Goal: Task Accomplishment & Management: Use online tool/utility

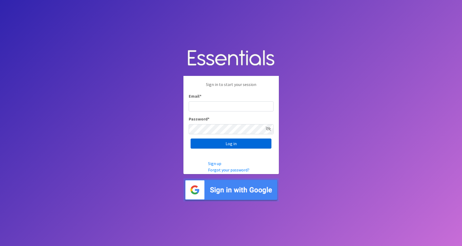
type input "maggie.schneemann@gmail.com"
click at [227, 146] on input "Log in" at bounding box center [231, 143] width 81 height 10
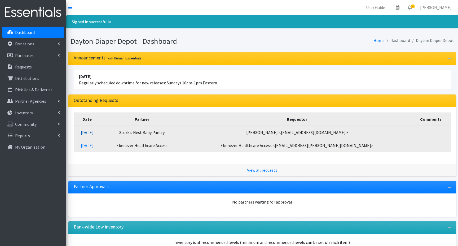
click at [94, 132] on link "09/24/2025" at bounding box center [87, 132] width 13 height 5
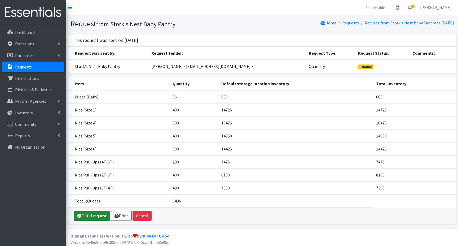
click at [98, 216] on link "Fulfill request" at bounding box center [92, 216] width 37 height 10
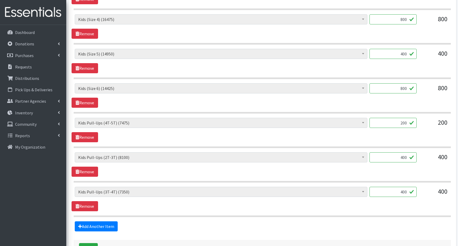
scroll to position [342, 0]
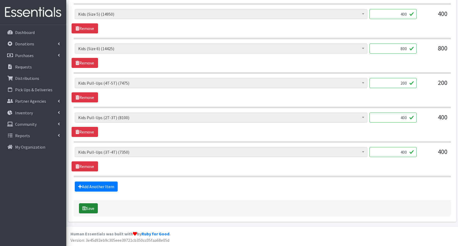
click at [89, 208] on button "Save" at bounding box center [88, 208] width 19 height 10
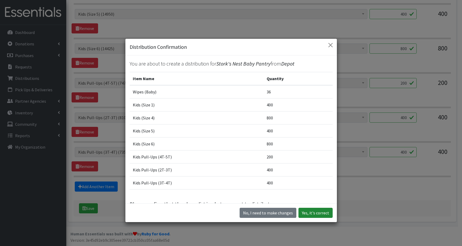
click at [314, 213] on button "Yes, it's correct" at bounding box center [316, 213] width 34 height 10
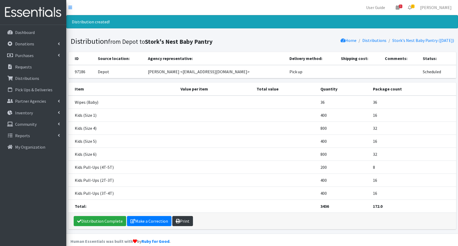
click at [185, 221] on link "Print" at bounding box center [182, 221] width 21 height 10
click at [31, 32] on p "Dashboard" at bounding box center [25, 32] width 20 height 5
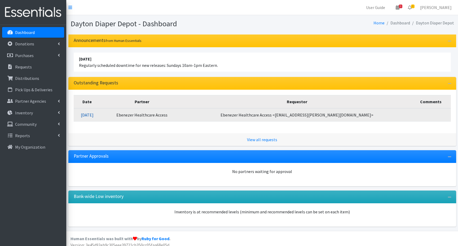
click at [94, 113] on link "09/23/2025" at bounding box center [87, 114] width 13 height 5
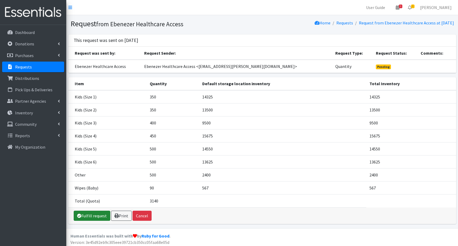
click at [88, 216] on link "Fulfill request" at bounding box center [92, 216] width 37 height 10
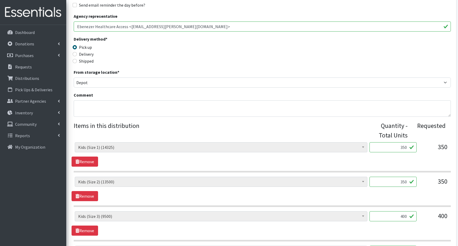
scroll to position [106, 0]
click at [401, 147] on input "350" at bounding box center [393, 146] width 47 height 10
type input "0"
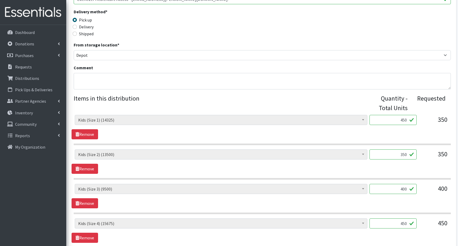
type input "450"
click at [400, 154] on input "350" at bounding box center [393, 154] width 47 height 10
type input "0"
type input "375"
click at [397, 187] on input "400" at bounding box center [393, 189] width 47 height 10
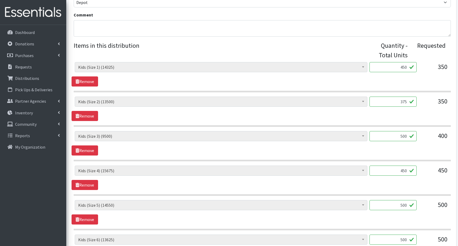
scroll to position [186, 0]
type input "500"
click at [398, 169] on input "450" at bounding box center [393, 170] width 47 height 10
type input "425"
click at [396, 205] on input "500" at bounding box center [393, 205] width 47 height 10
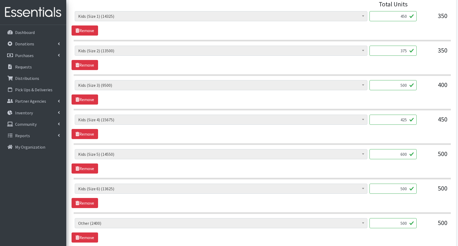
scroll to position [239, 0]
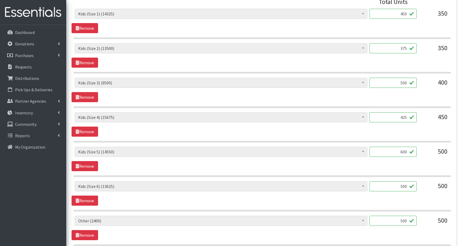
type input "600"
click at [398, 183] on input "500" at bounding box center [393, 186] width 47 height 10
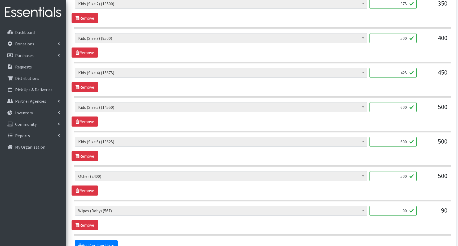
scroll to position [292, 0]
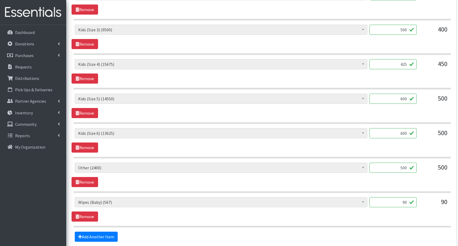
type input "600"
click at [399, 167] on input "500" at bounding box center [393, 168] width 47 height 10
type input "400"
click at [403, 202] on input "90" at bounding box center [393, 202] width 47 height 10
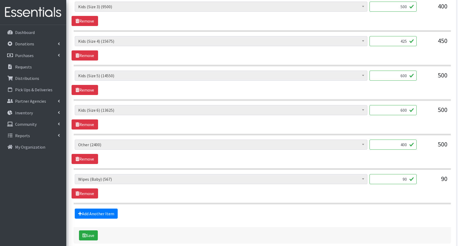
scroll to position [342, 0]
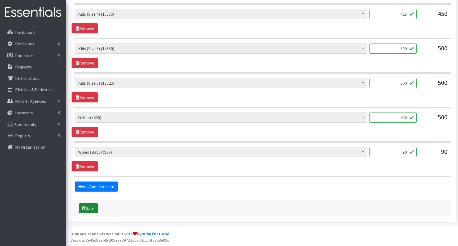
click at [89, 208] on button "Save" at bounding box center [88, 208] width 19 height 10
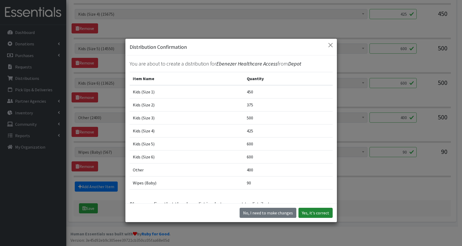
click at [308, 214] on button "Yes, it's correct" at bounding box center [316, 213] width 34 height 10
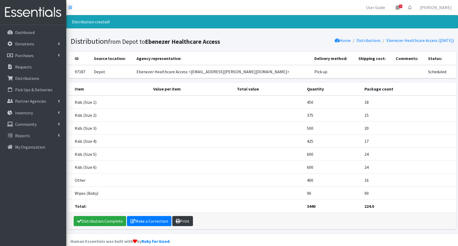
click at [182, 219] on link "Print" at bounding box center [182, 221] width 21 height 10
click at [33, 33] on p "Dashboard" at bounding box center [25, 32] width 20 height 5
